Goal: Information Seeking & Learning: Check status

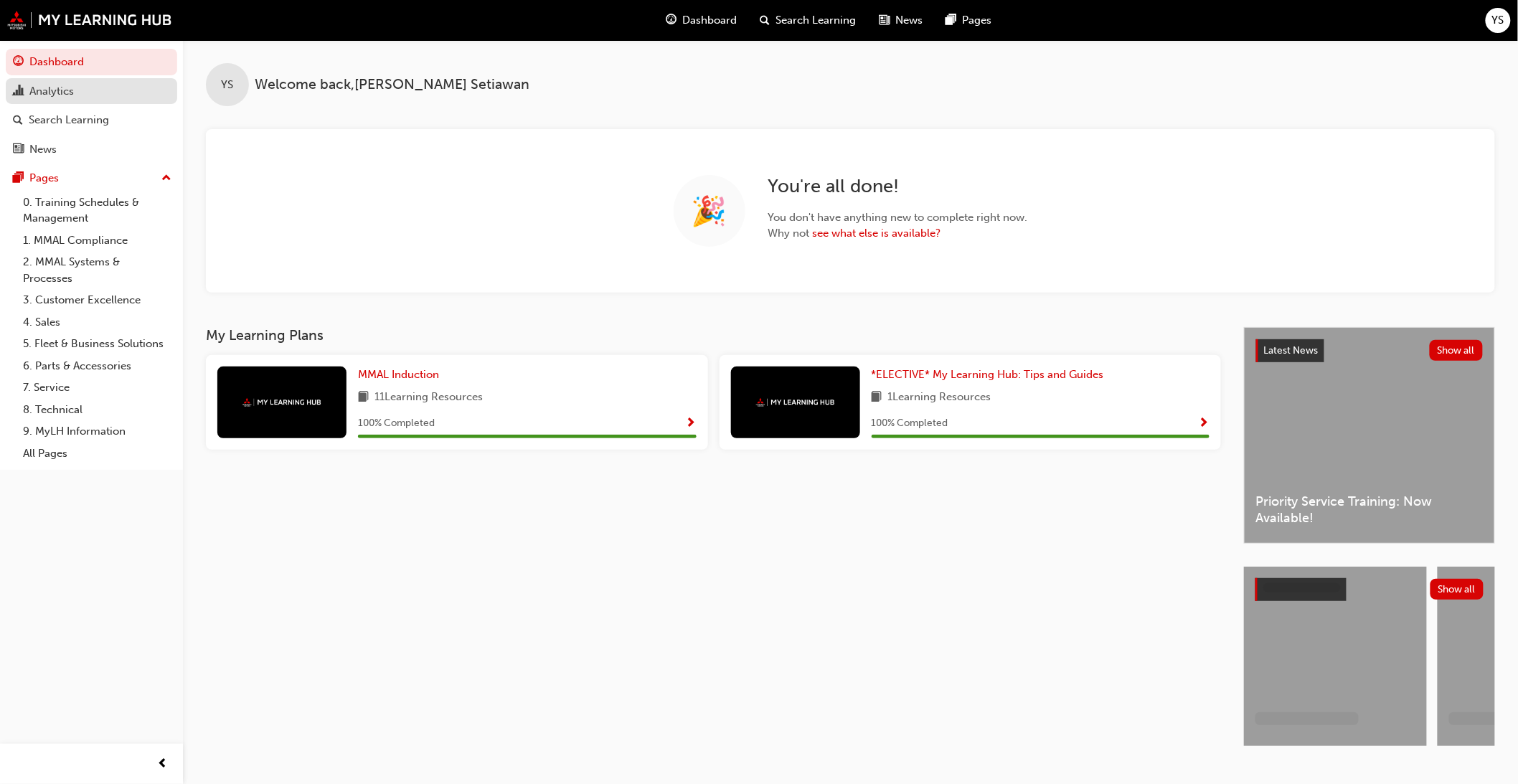
click at [74, 97] on div "Analytics" at bounding box center [51, 91] width 44 height 16
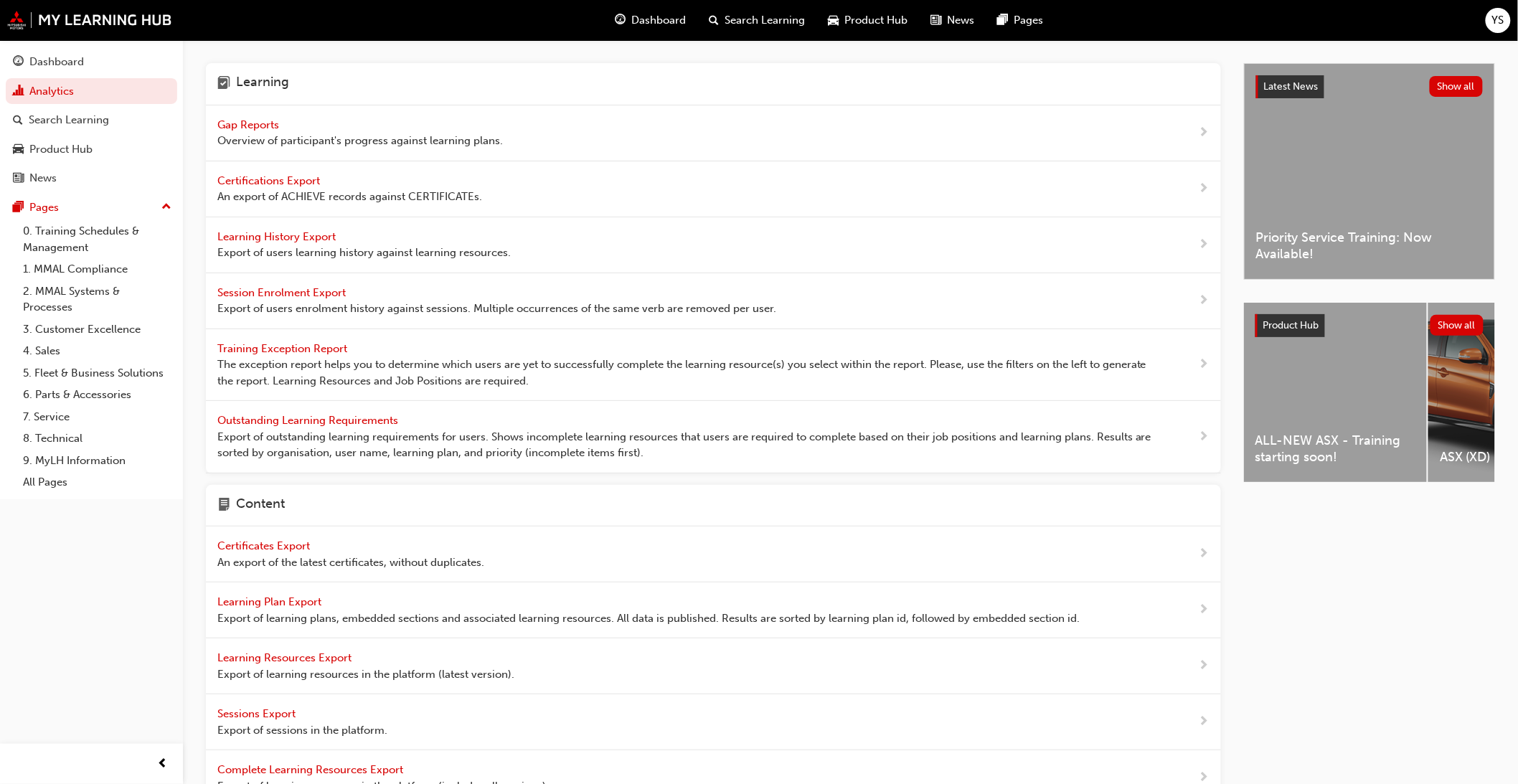
click at [266, 139] on span "Overview of participant's progress against learning plans." at bounding box center [360, 140] width 286 height 16
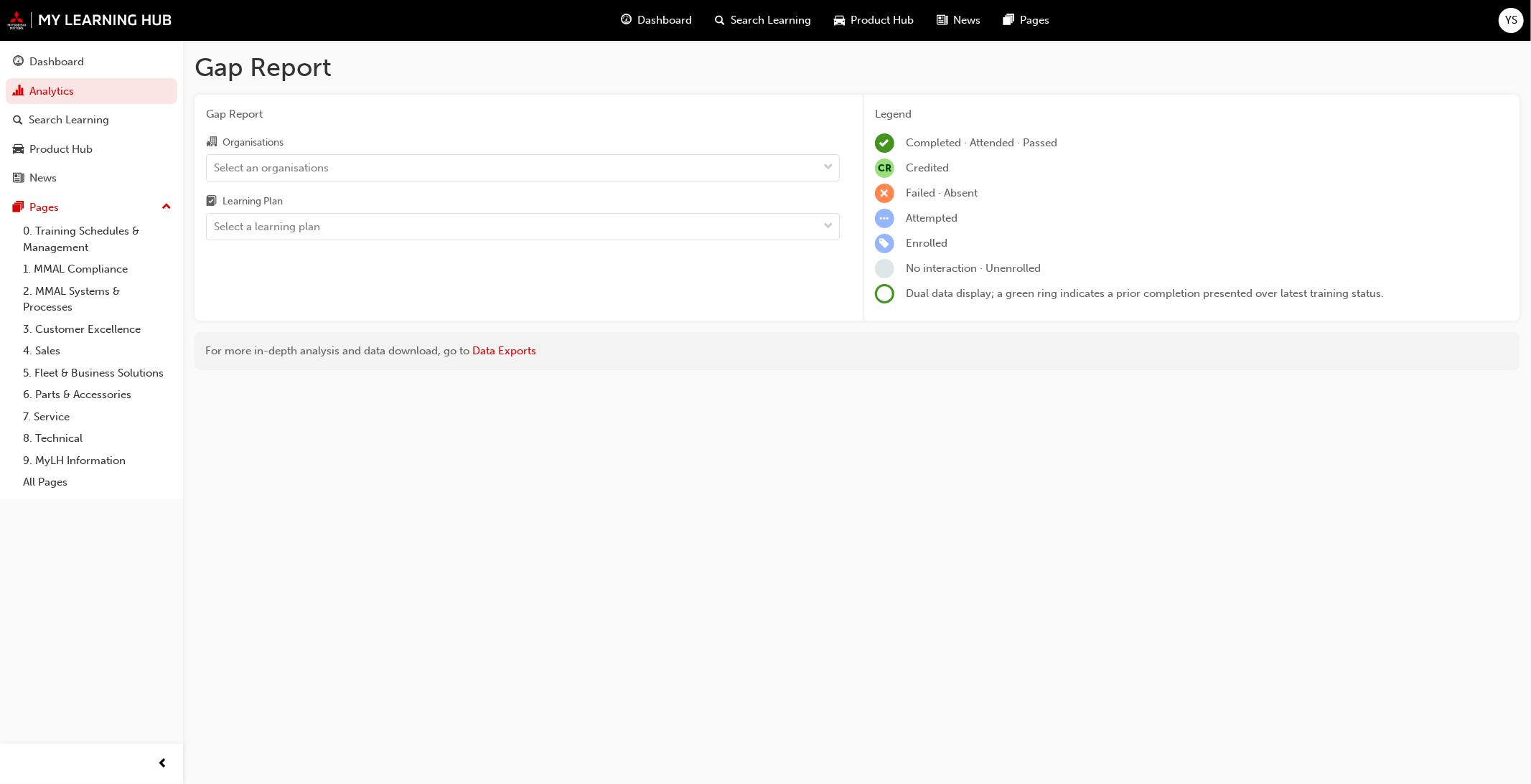
click at [269, 162] on div "Select an organisations" at bounding box center [271, 167] width 115 height 16
click at [215, 162] on input "Organisations Select an organisations" at bounding box center [215, 167] width 2 height 12
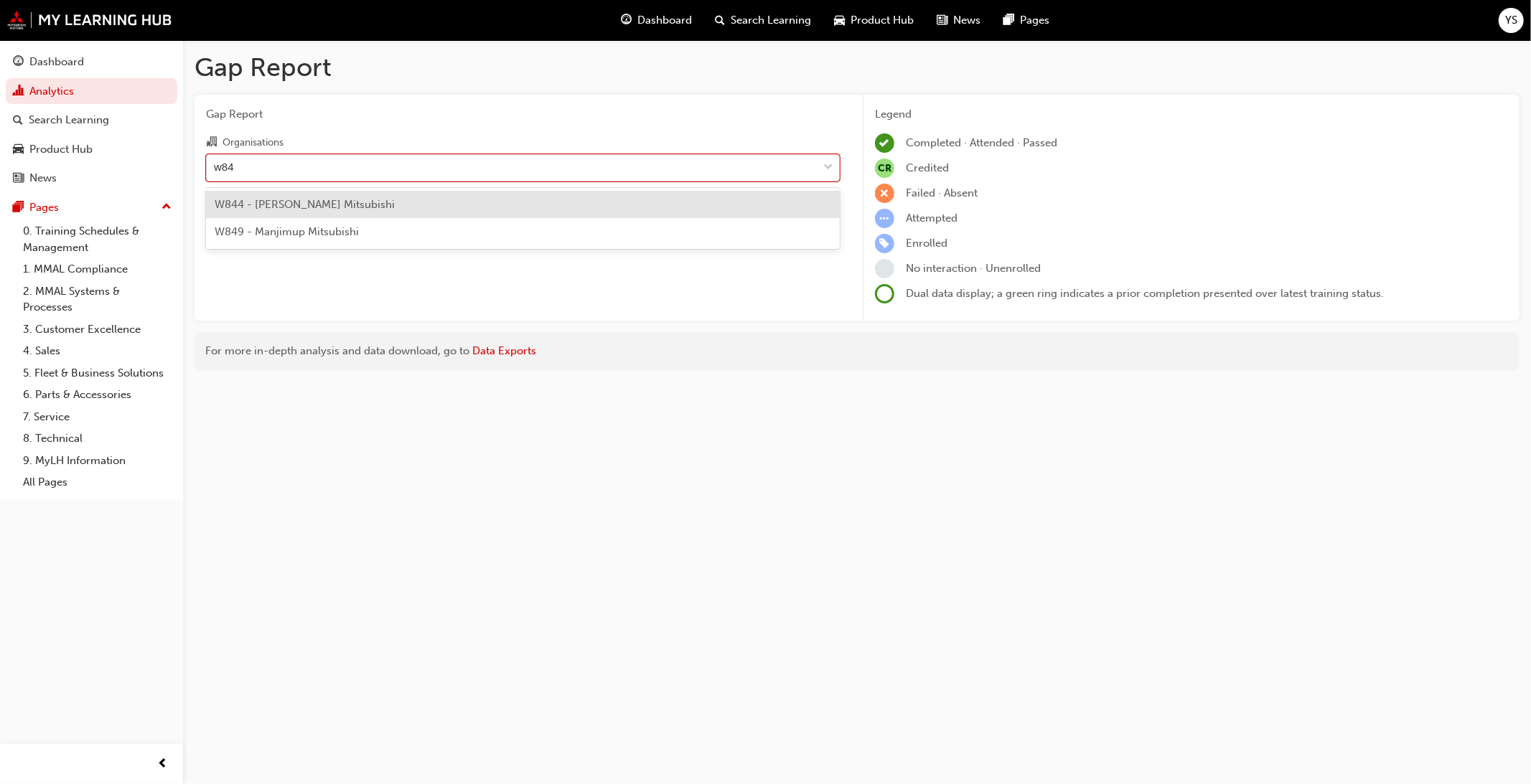
type input "w844"
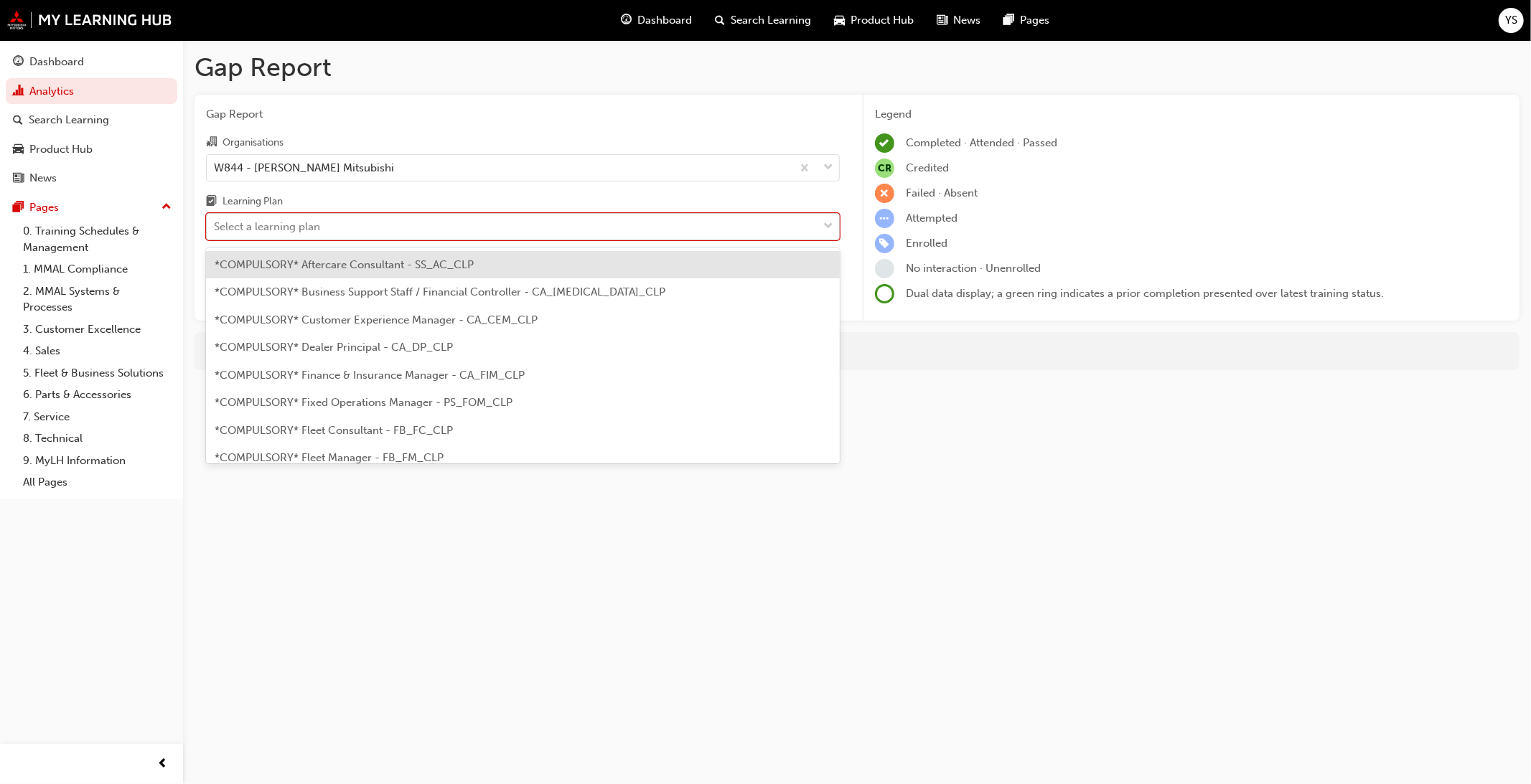
click at [305, 223] on div "Select a learning plan" at bounding box center [266, 227] width 106 height 16
click at [215, 223] on input "Learning Plan option *COMPULSORY* Aftercare Consultant - SS_AC_CLP focused, 1 o…" at bounding box center [215, 226] width 2 height 12
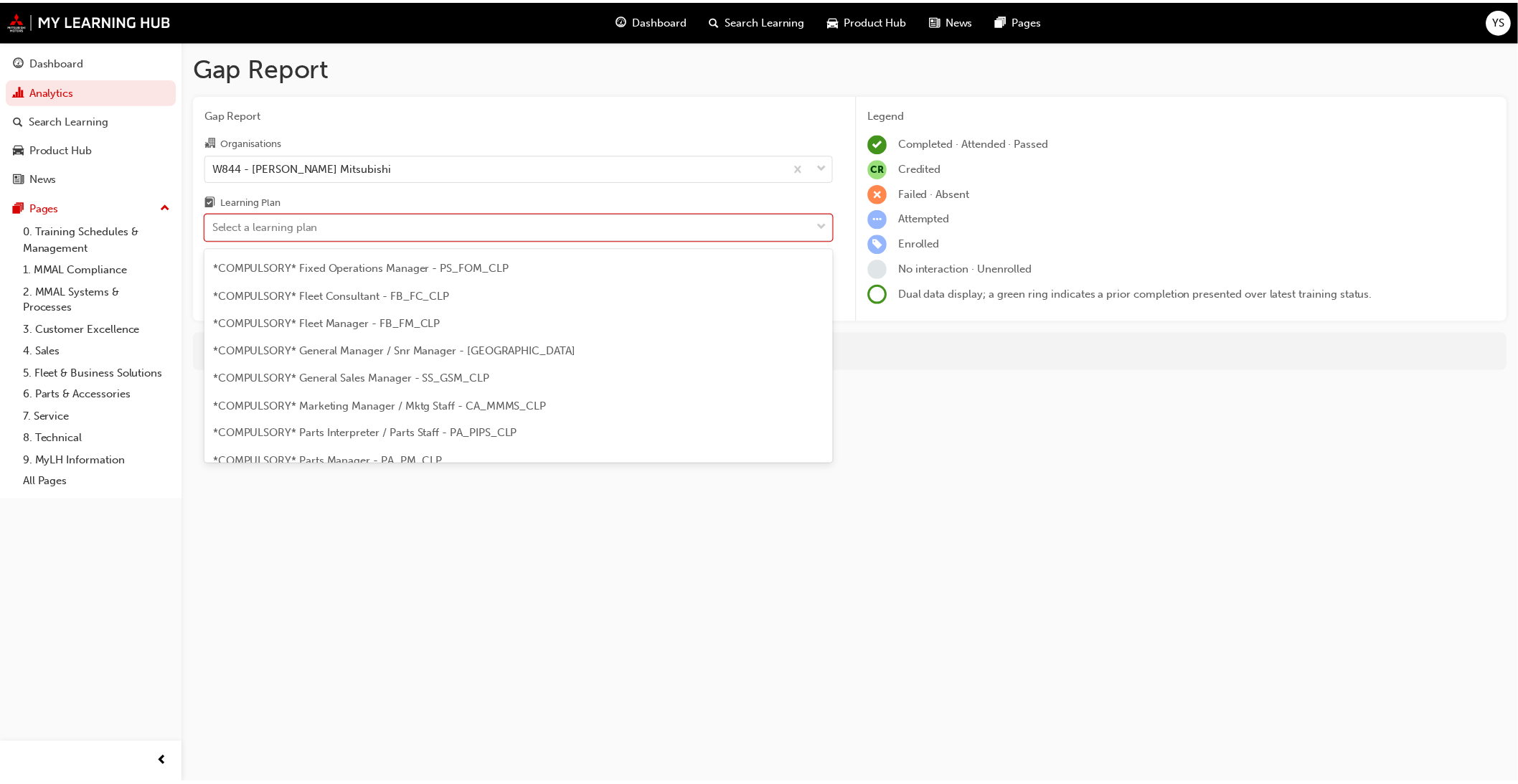
scroll to position [398, 0]
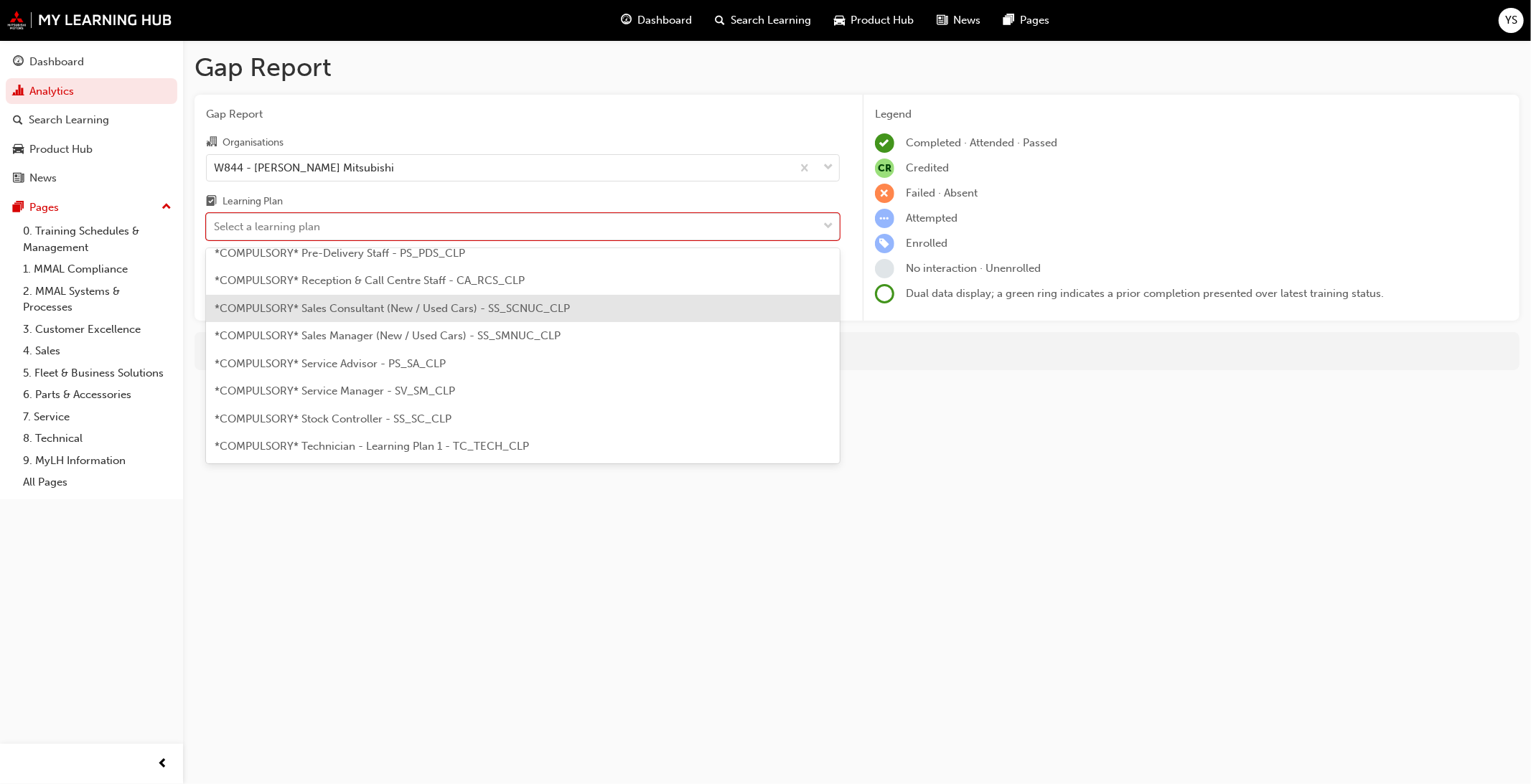
click at [393, 313] on div "*COMPULSORY* Sales Consultant (New / Used Cars) - SS_SCNUC_CLP" at bounding box center [523, 309] width 633 height 28
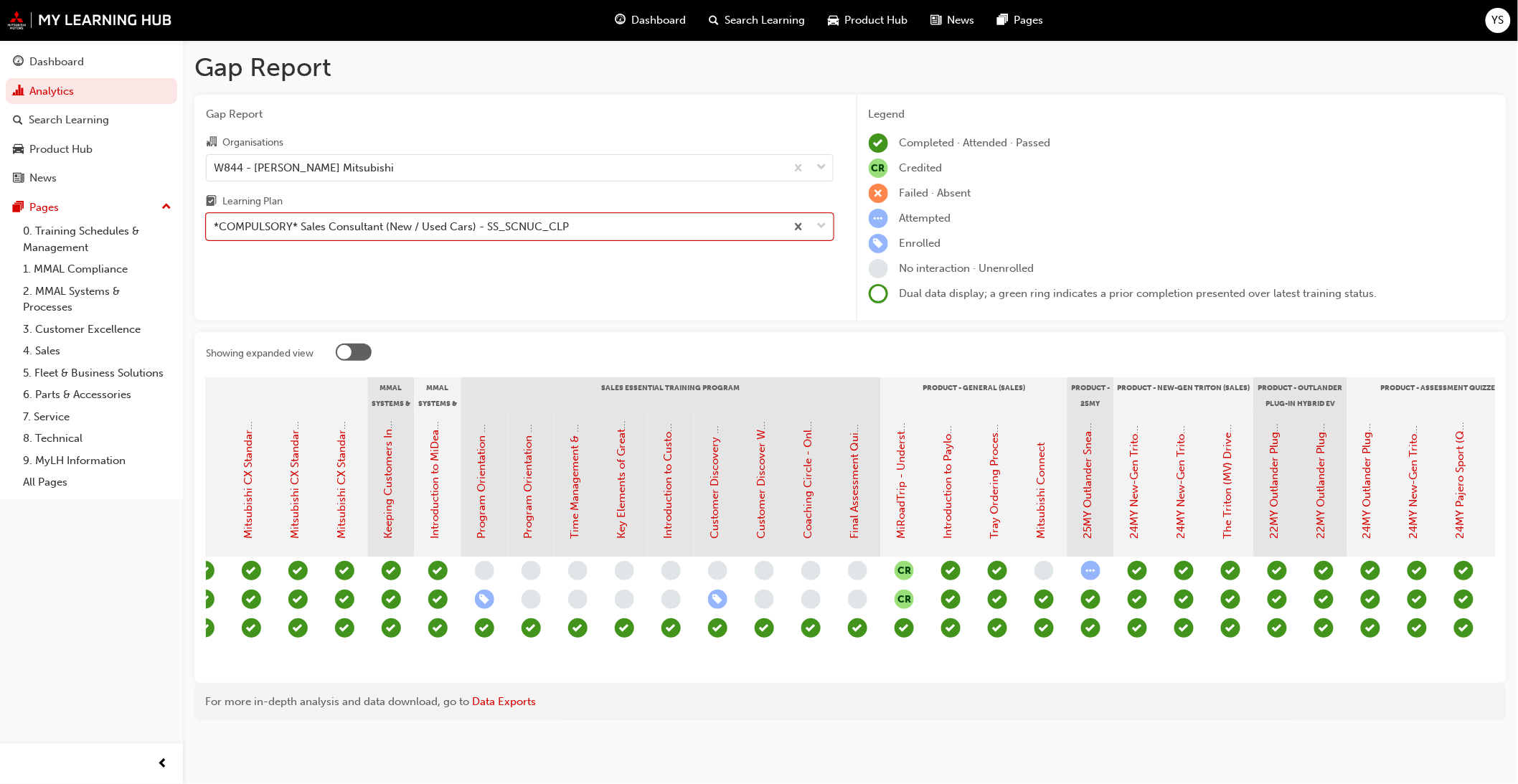
scroll to position [0, 1275]
